Goal: Task Accomplishment & Management: Use online tool/utility

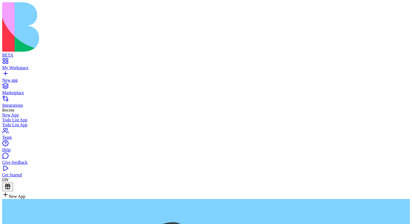
type textarea "**********"
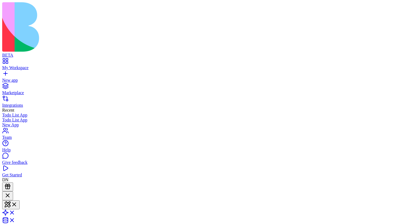
click at [30, 60] on link "My Workspace" at bounding box center [205, 65] width 407 height 10
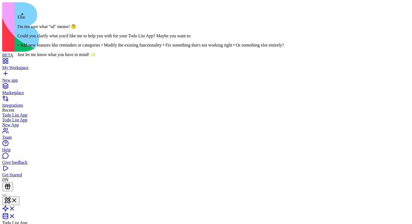
click at [4, 195] on div at bounding box center [4, 195] width 0 height 0
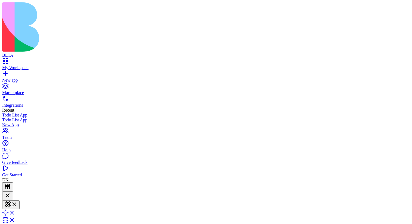
type textarea "******"
